Goal: Information Seeking & Learning: Understand process/instructions

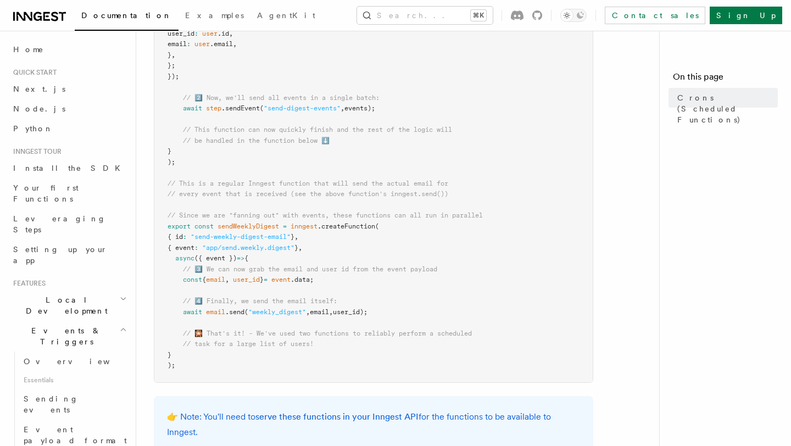
scroll to position [504, 0]
click at [21, 91] on span "Next.js" at bounding box center [39, 89] width 52 height 9
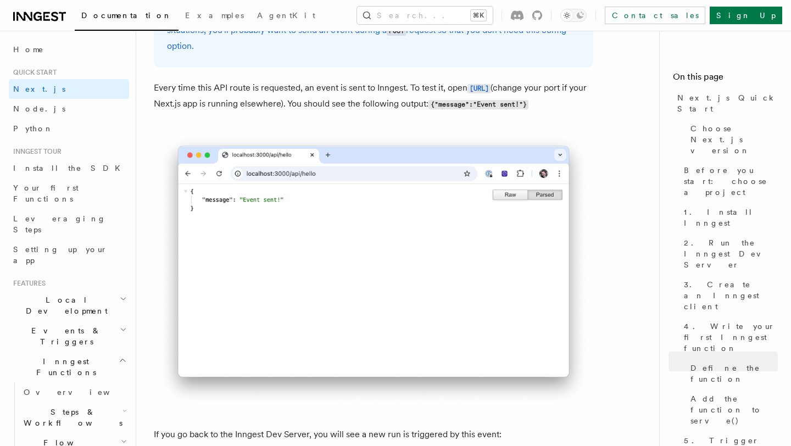
scroll to position [6105, 0]
click at [185, 17] on span "Examples" at bounding box center [214, 15] width 59 height 9
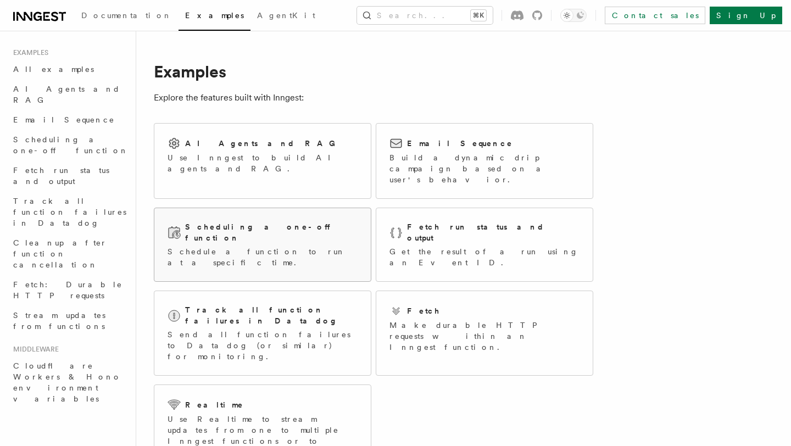
click at [241, 221] on h2 "Scheduling a one-off function" at bounding box center [271, 232] width 172 height 22
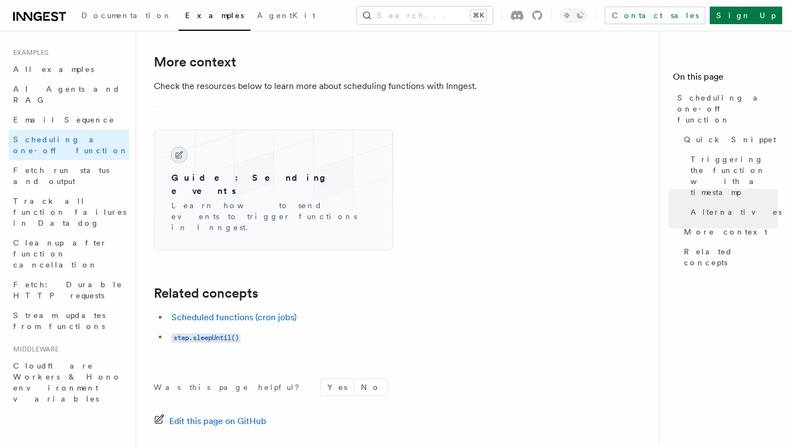
scroll to position [834, 0]
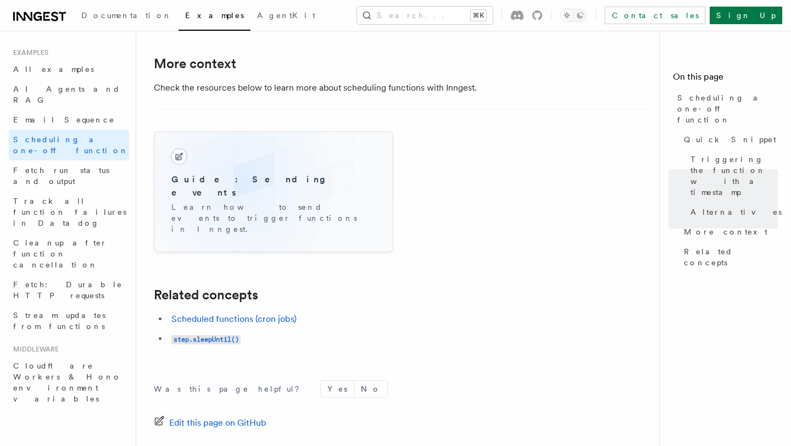
click at [237, 185] on h3 "Guide: Sending events" at bounding box center [273, 186] width 204 height 26
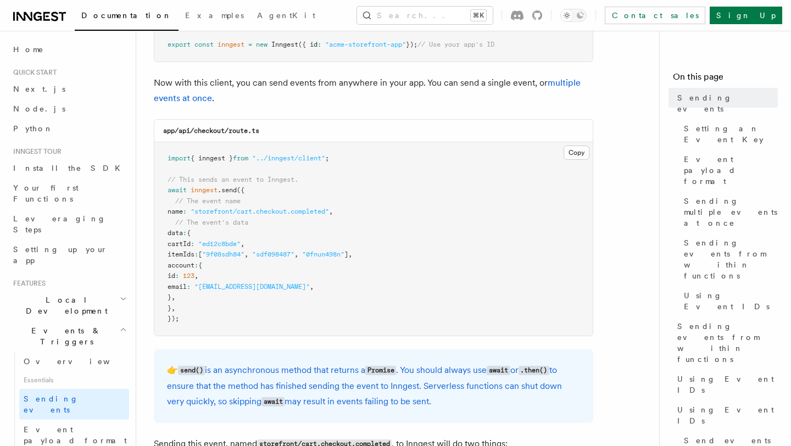
scroll to position [243, 0]
click at [35, 91] on span "Next.js" at bounding box center [39, 89] width 52 height 9
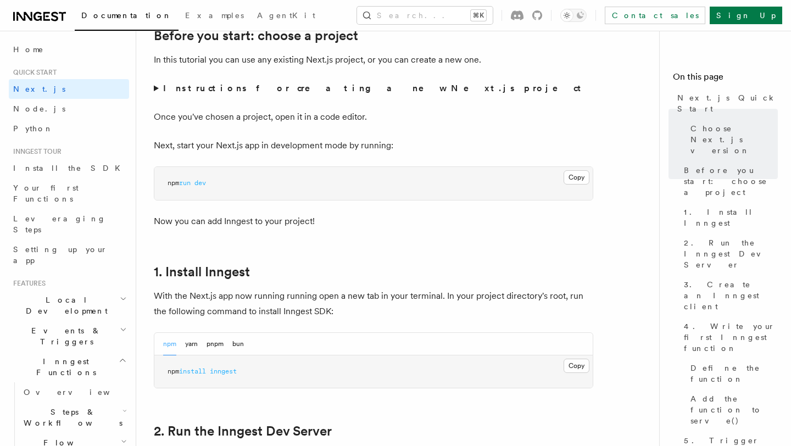
scroll to position [395, 0]
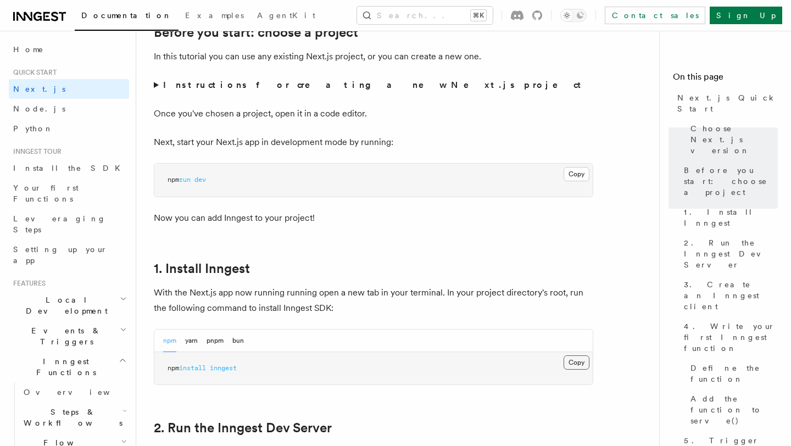
click at [575, 360] on button "Copy Copied" at bounding box center [577, 362] width 26 height 14
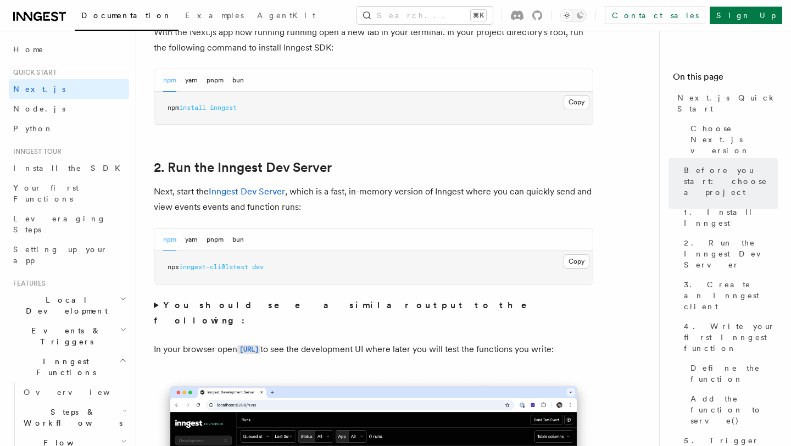
scroll to position [656, 0]
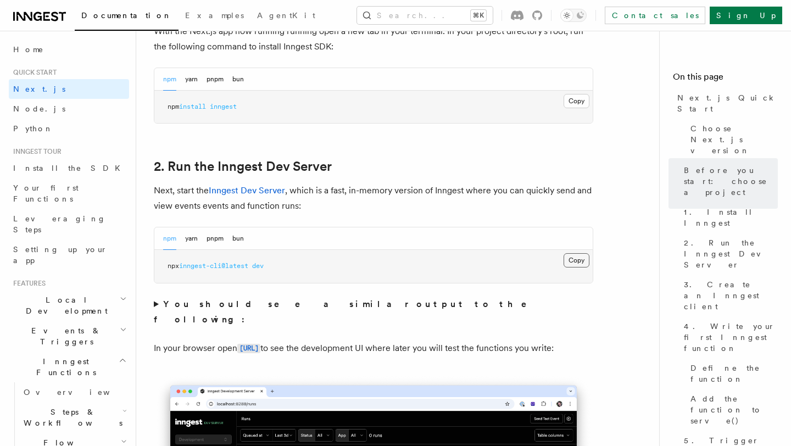
click at [572, 263] on button "Copy Copied" at bounding box center [577, 260] width 26 height 14
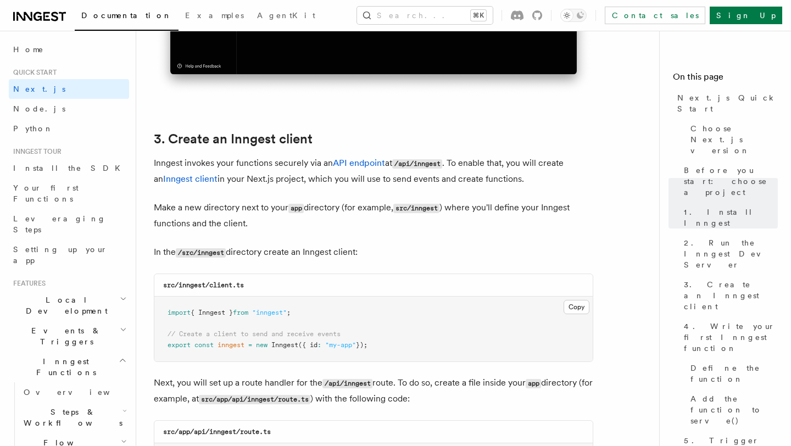
scroll to position [1211, 0]
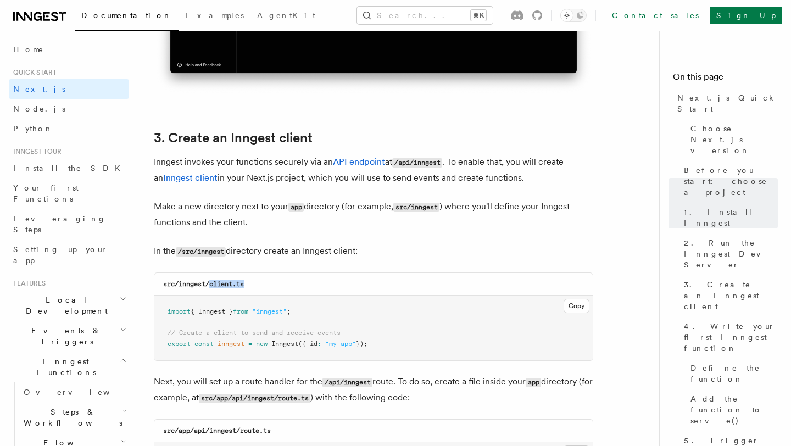
drag, startPoint x: 253, startPoint y: 287, endPoint x: 210, endPoint y: 288, distance: 42.9
click at [210, 288] on div "src/inngest/client.ts" at bounding box center [373, 284] width 438 height 23
copy code "client.ts"
click at [570, 305] on button "Copy Copied" at bounding box center [577, 306] width 26 height 14
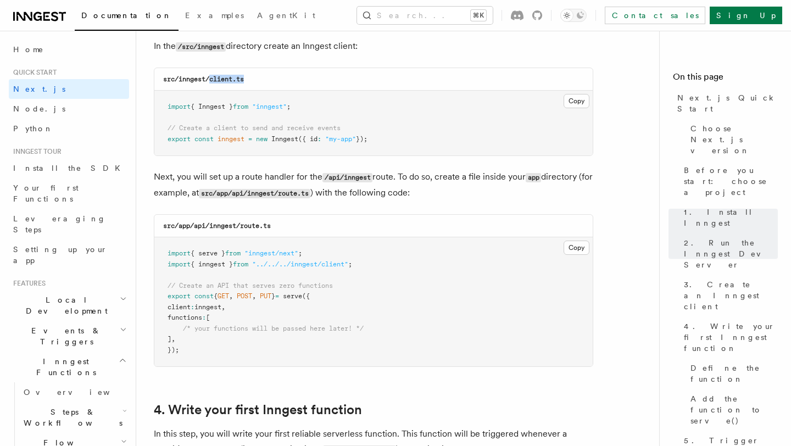
scroll to position [1418, 0]
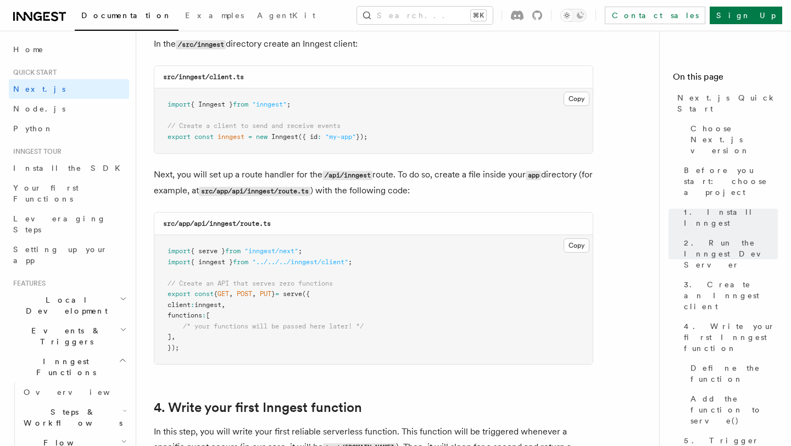
click at [276, 226] on div "src/app/api/inngest/route.ts" at bounding box center [373, 224] width 438 height 23
drag, startPoint x: 276, startPoint y: 226, endPoint x: 213, endPoint y: 225, distance: 63.7
click at [213, 225] on div "src/app/api/inngest/route.ts" at bounding box center [373, 224] width 438 height 23
click at [323, 231] on div "src/app/api/inngest/route.ts" at bounding box center [373, 224] width 438 height 23
click at [572, 247] on button "Copy Copied" at bounding box center [577, 245] width 26 height 14
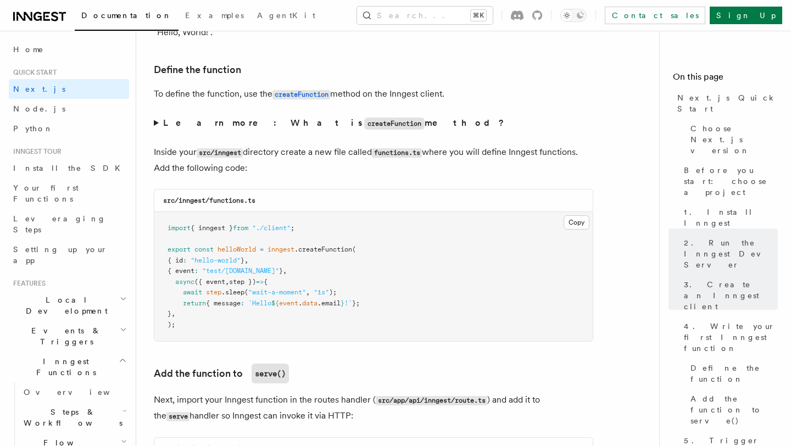
scroll to position [1851, 0]
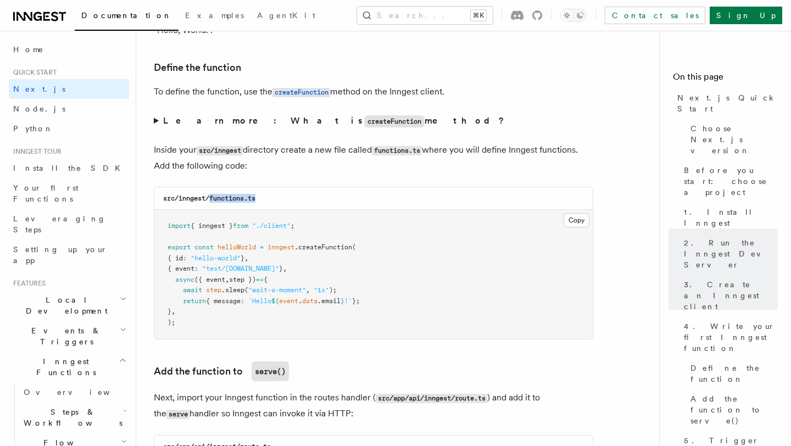
drag, startPoint x: 265, startPoint y: 202, endPoint x: 212, endPoint y: 202, distance: 53.3
click at [212, 202] on div "src/inngest/functions.ts" at bounding box center [373, 198] width 438 height 23
copy code "functions.ts"
click at [576, 225] on button "Copy Copied" at bounding box center [577, 220] width 26 height 14
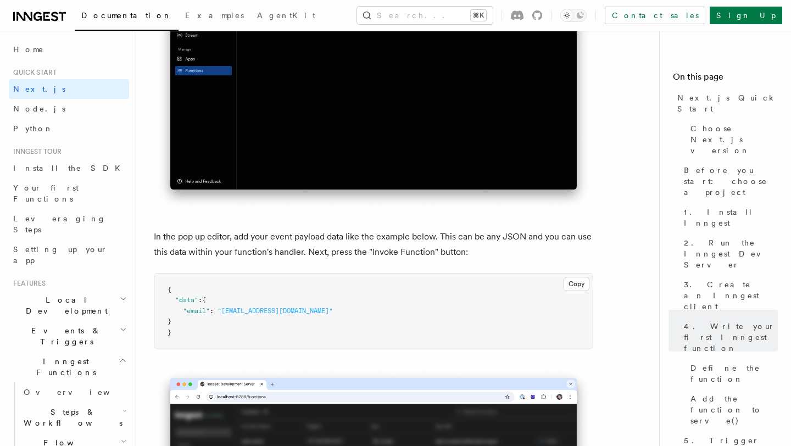
scroll to position [3114, 0]
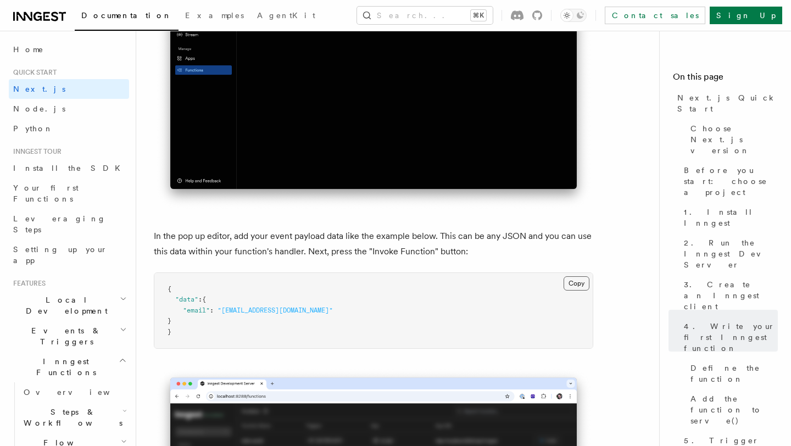
click at [581, 291] on button "Copy Copied" at bounding box center [577, 283] width 26 height 14
